Goal: Transaction & Acquisition: Purchase product/service

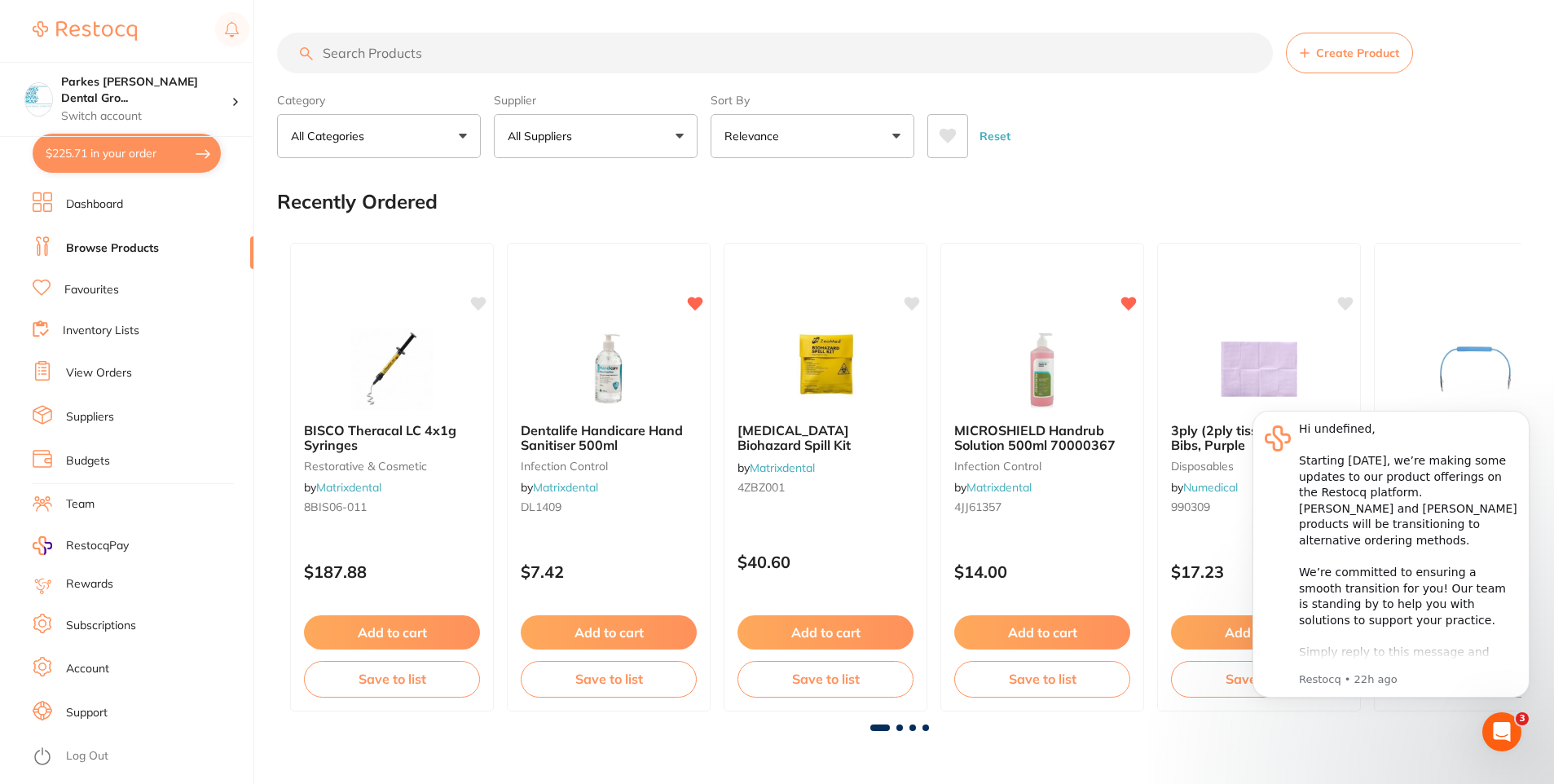
click at [442, 46] on input "search" at bounding box center [775, 53] width 996 height 41
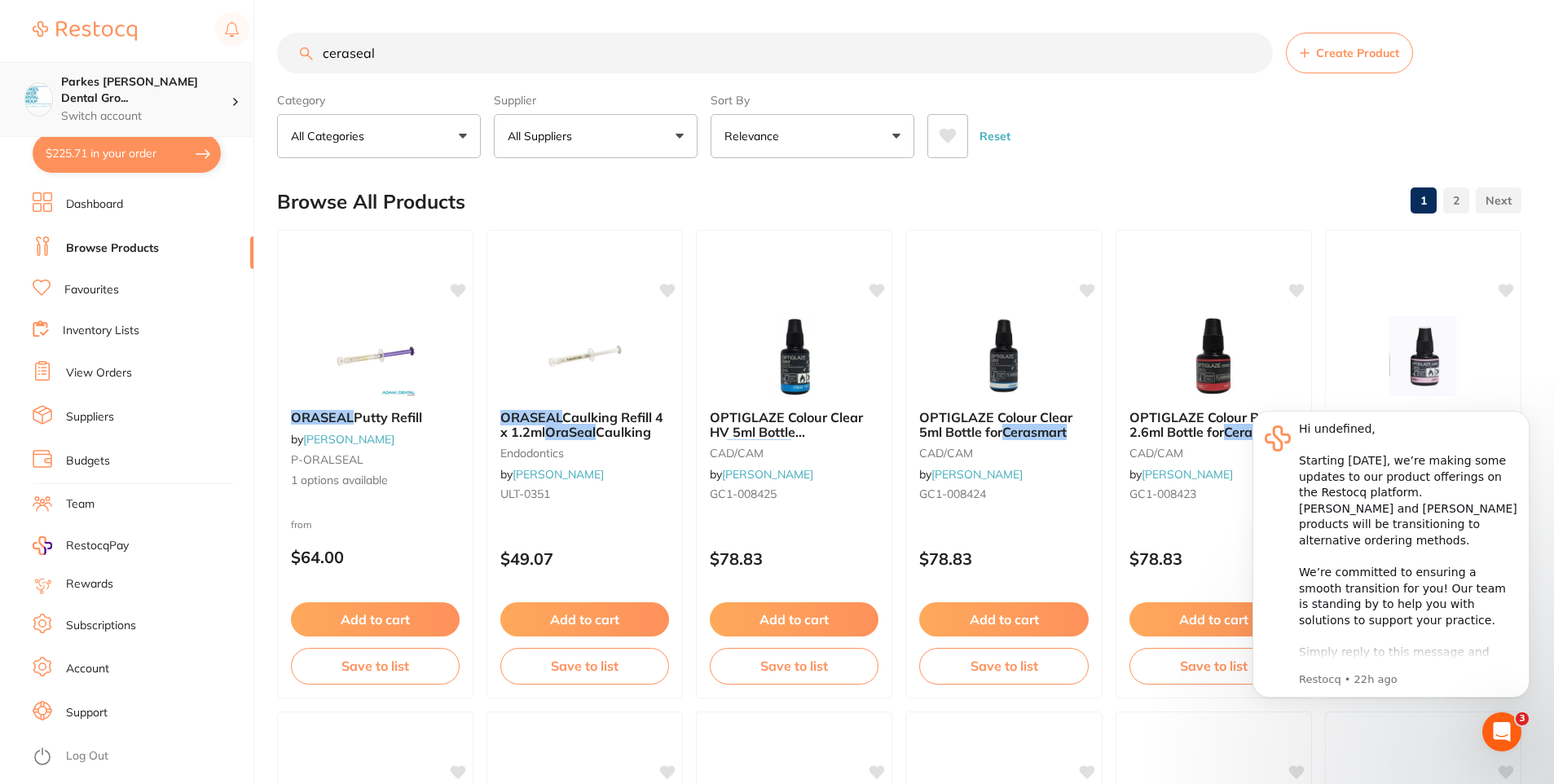
scroll to position [1, 0]
drag, startPoint x: 529, startPoint y: 59, endPoint x: 183, endPoint y: 71, distance: 346.2
click at [183, 71] on div "$225.71 Parkes [PERSON_NAME] Dental Gro... Switch account Parkes [PERSON_NAME] …" at bounding box center [777, 392] width 1554 height 784
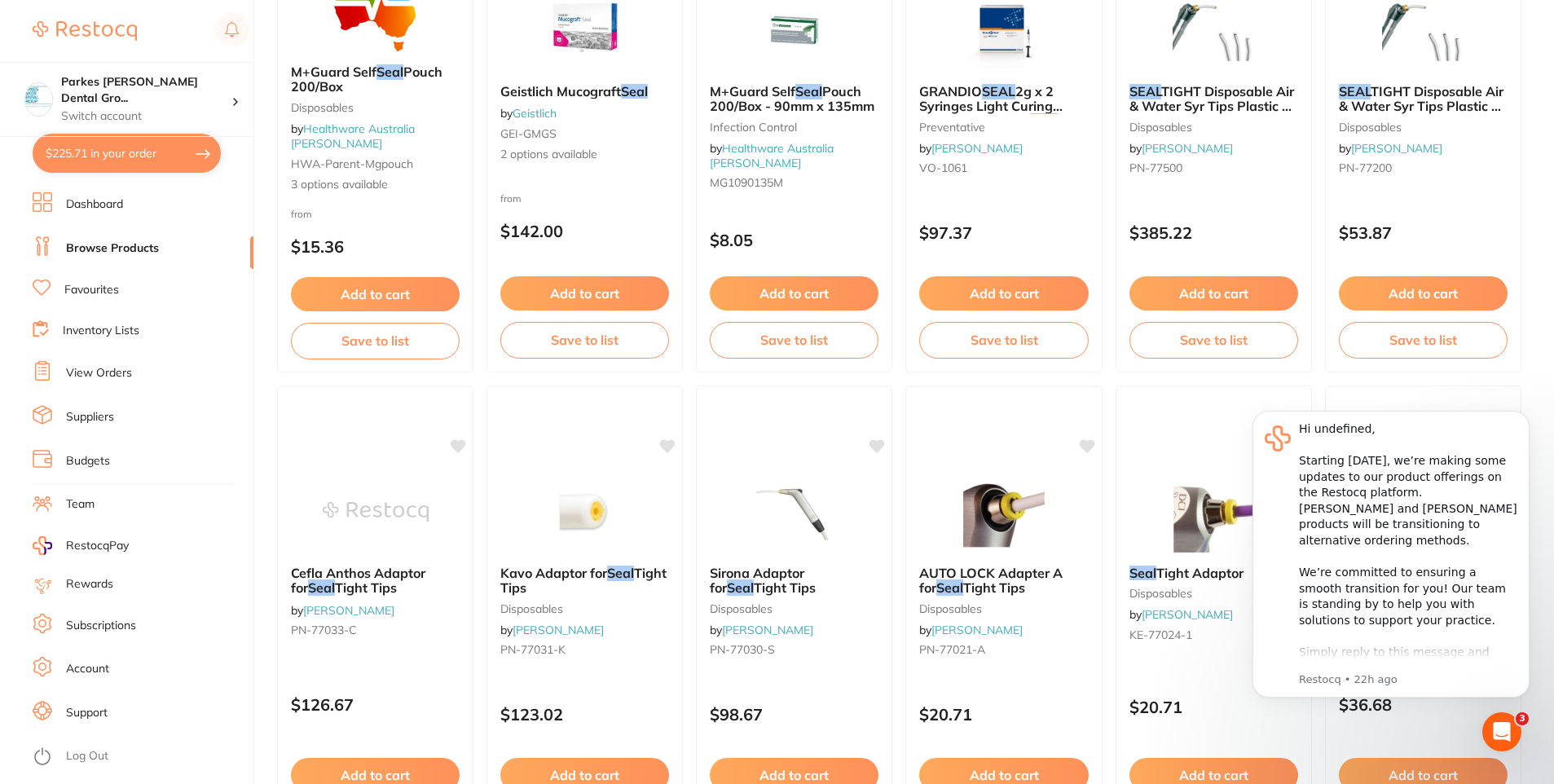
scroll to position [0, 0]
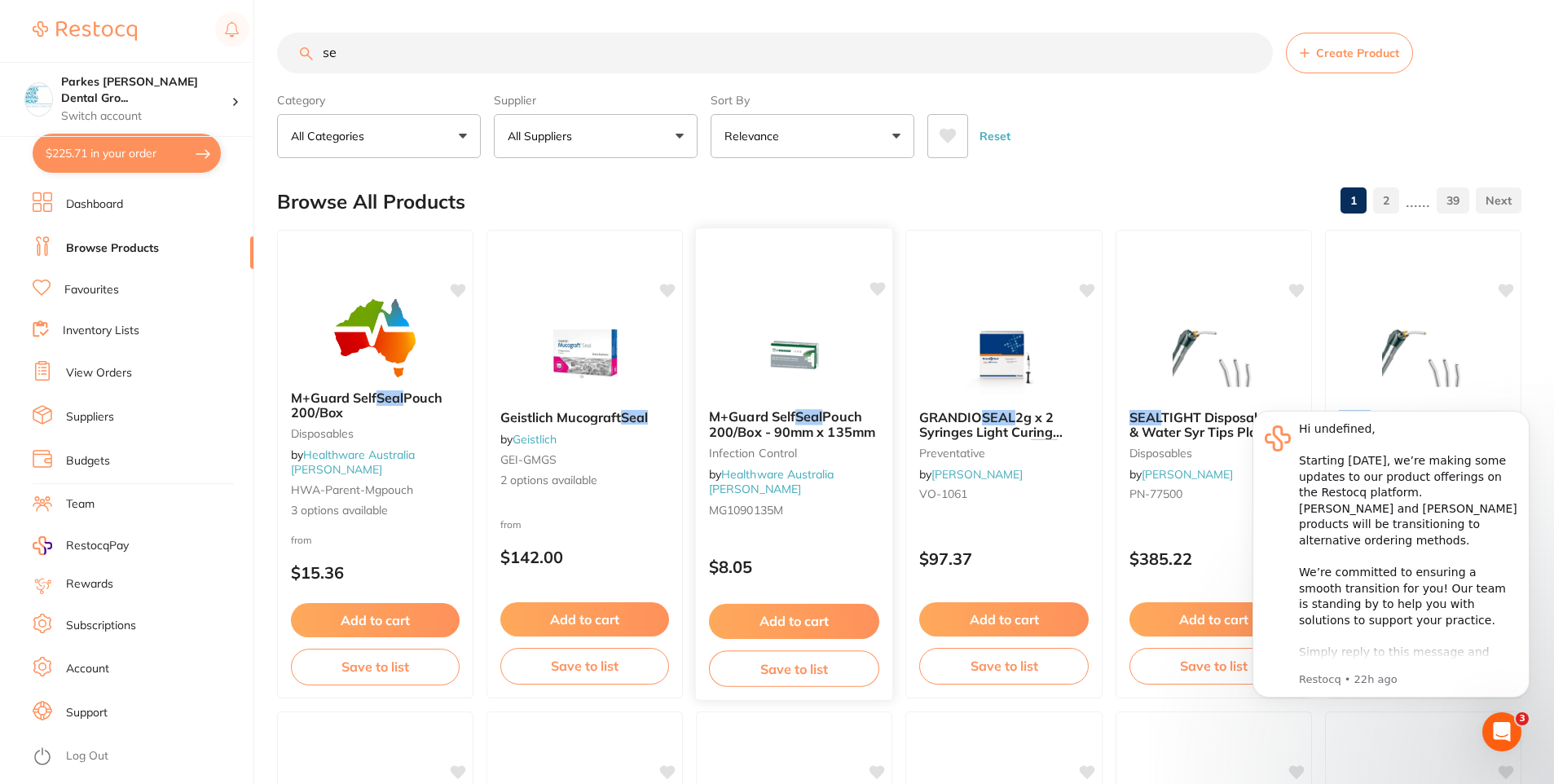
type input "s"
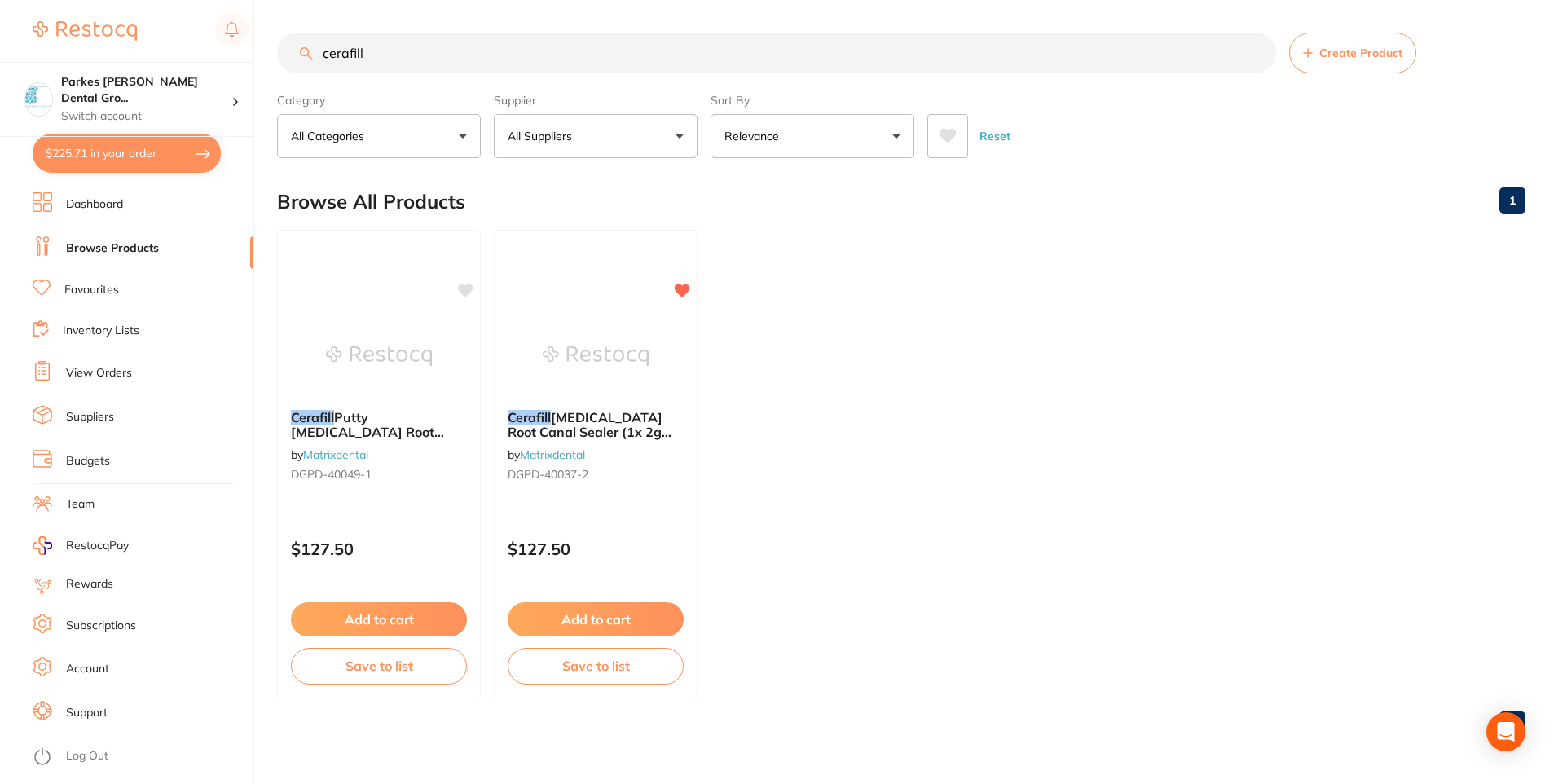
type input "cerafill"
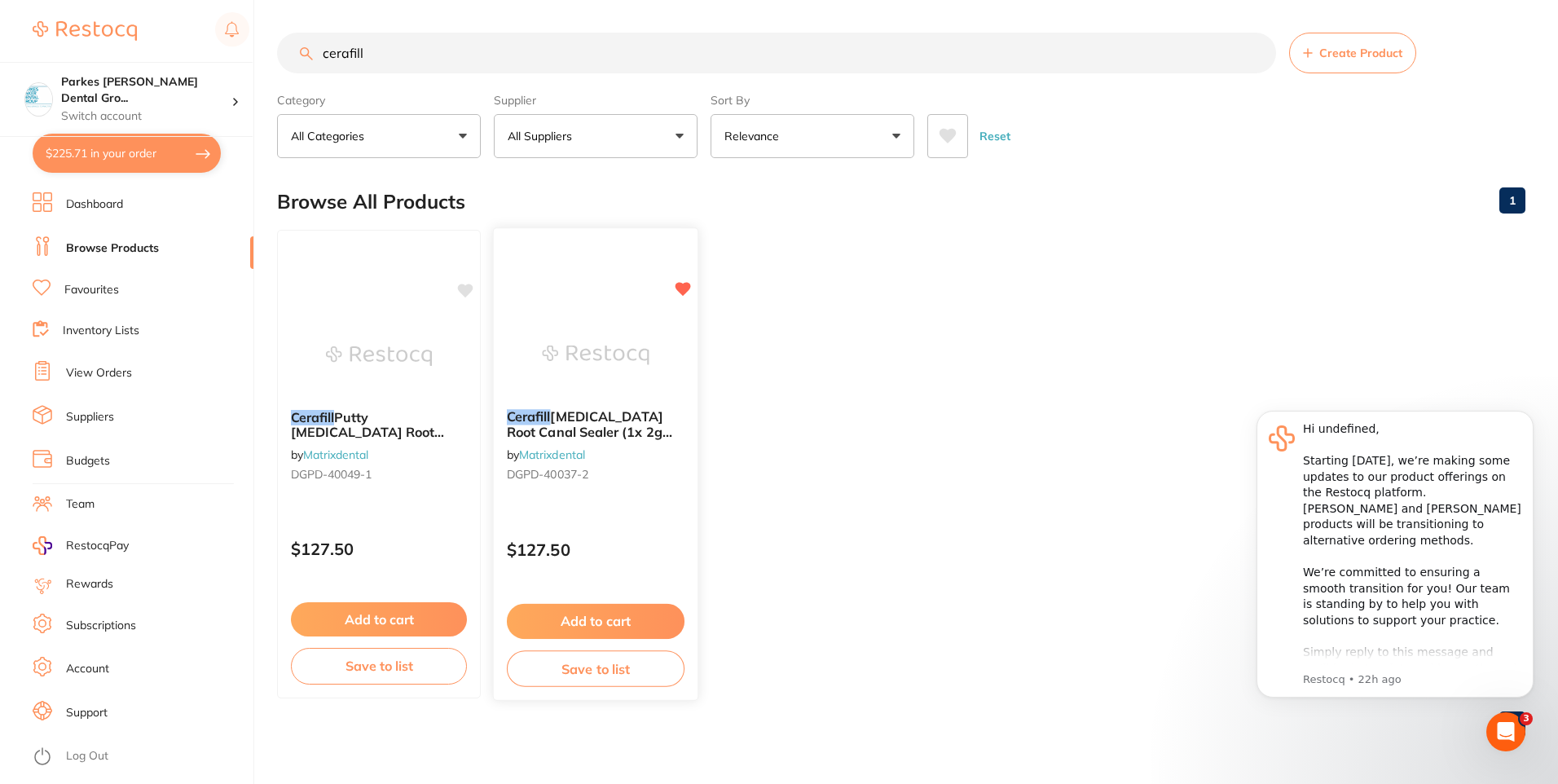
click at [597, 491] on div "Cerafill [MEDICAL_DATA] Root Canal Sealer (1x 2g syringe) by Matrixdental DGPD-…" at bounding box center [595, 449] width 204 height 105
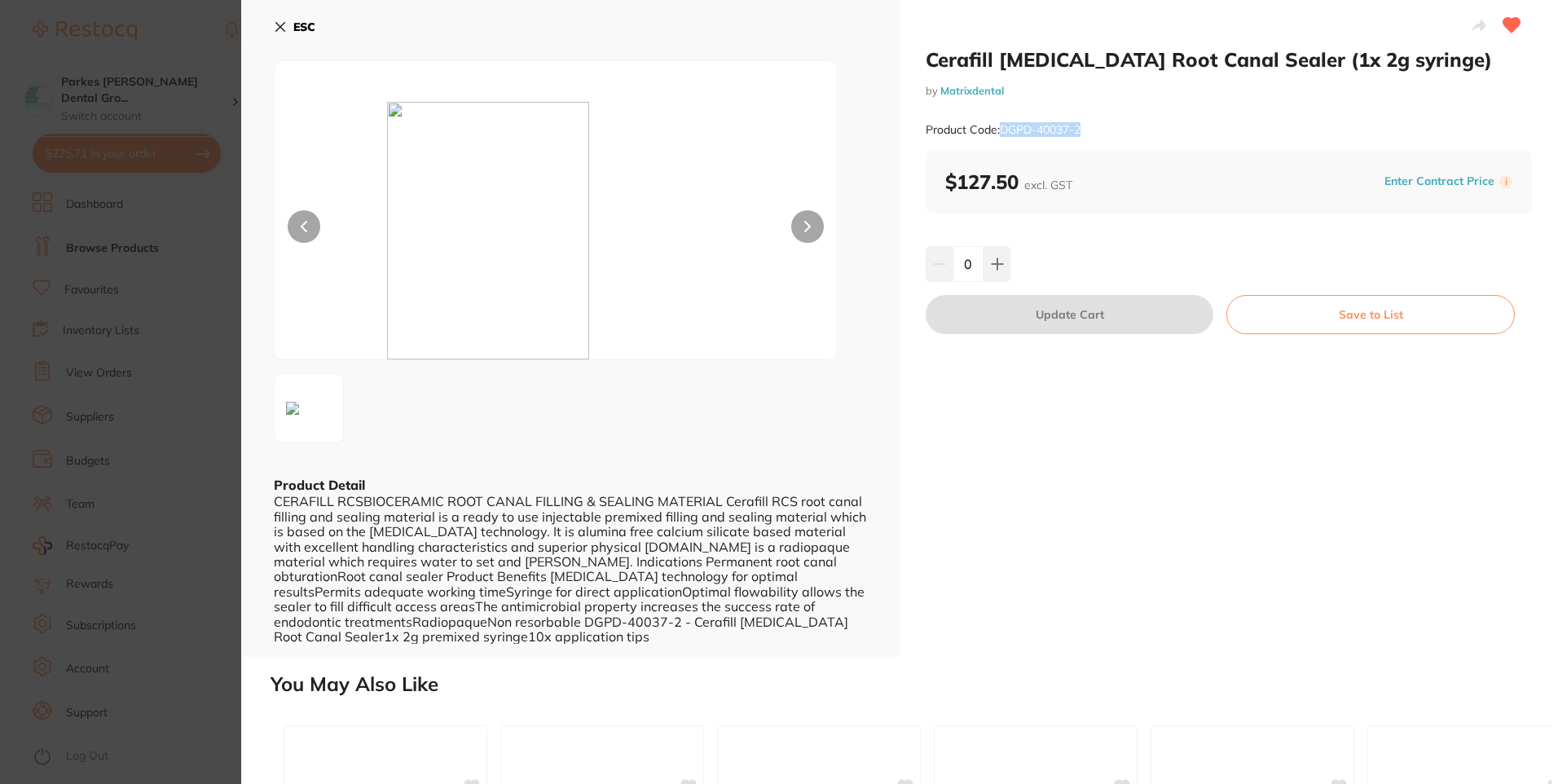
drag, startPoint x: 1087, startPoint y: 128, endPoint x: 1001, endPoint y: 130, distance: 86.0
click at [1001, 130] on div "Product Code: DGPD-40037-2" at bounding box center [1229, 129] width 607 height 40
drag, startPoint x: 1001, startPoint y: 130, endPoint x: 1012, endPoint y: 128, distance: 11.2
copy small "DGPD-40037-2"
click at [283, 26] on icon at bounding box center [280, 26] width 13 height 13
